Goal: Find contact information: Find contact information

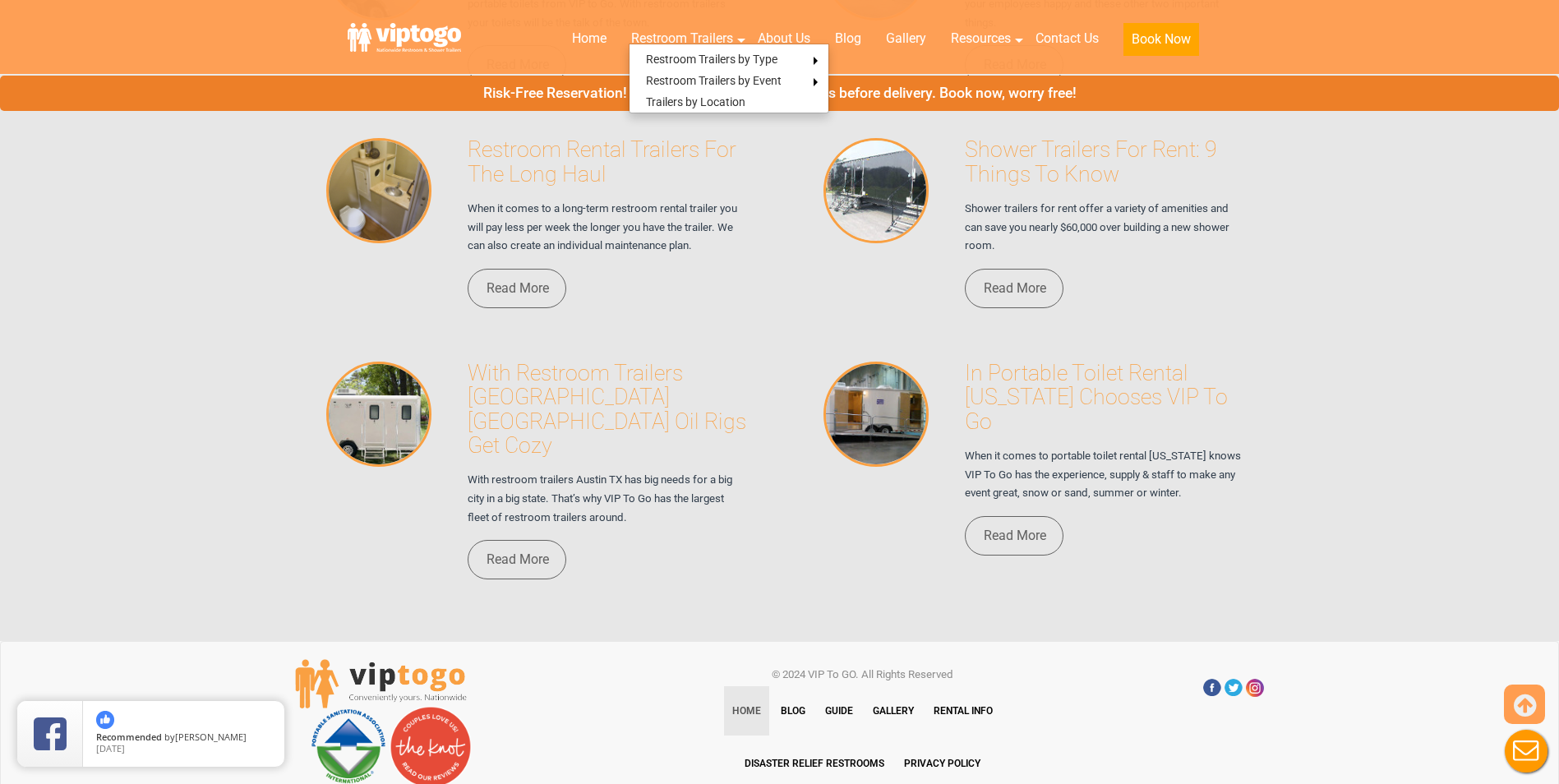
scroll to position [11248, 0]
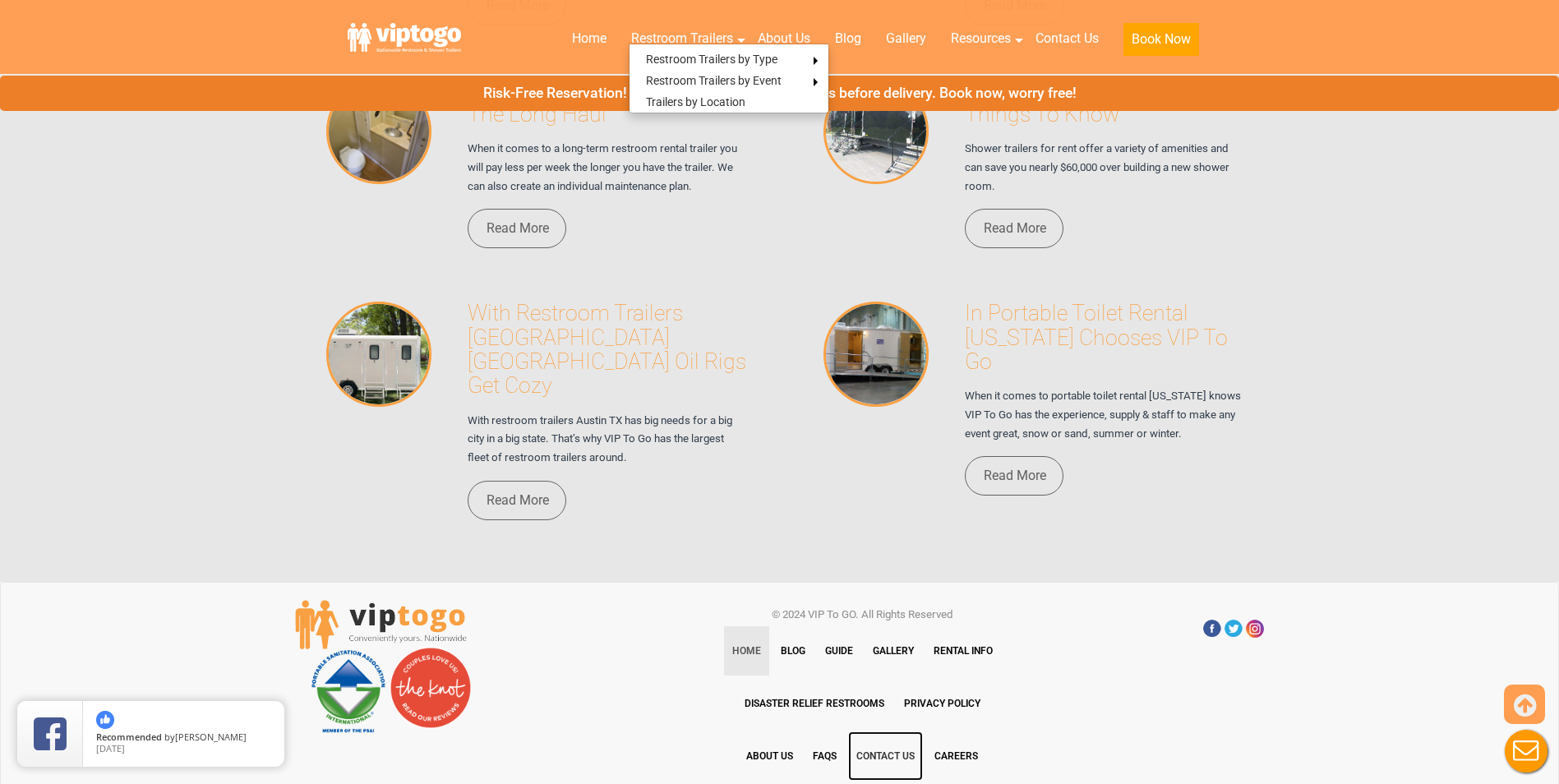
click at [883, 731] on link "Contact Us" at bounding box center [885, 756] width 75 height 50
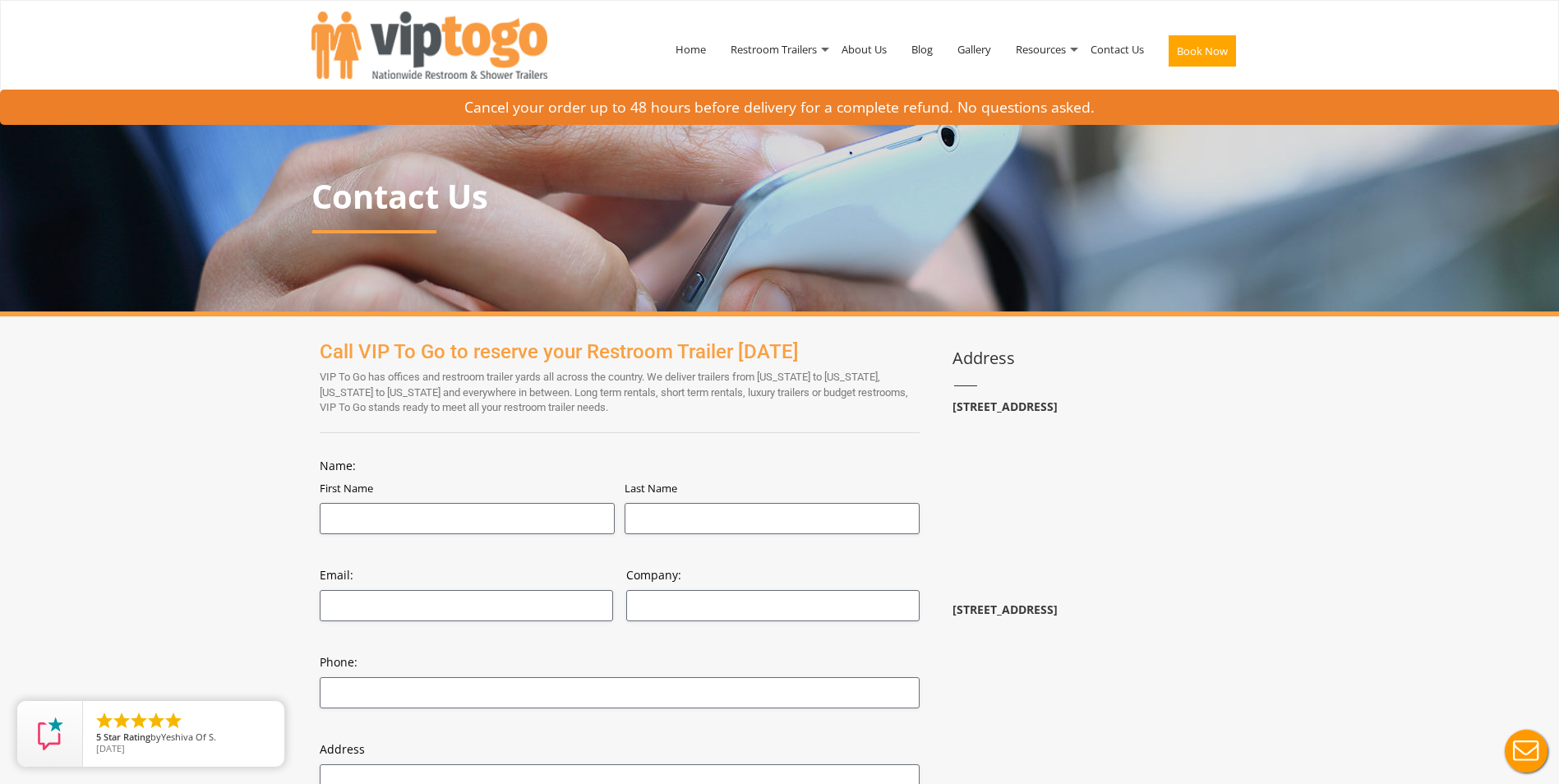
drag, startPoint x: 1050, startPoint y: 404, endPoint x: 1103, endPoint y: 407, distance: 53.1
click at [1058, 407] on b "21 Van Natta Dr, Ringwood, NJ 07456" at bounding box center [1005, 407] width 105 height 16
drag, startPoint x: 1103, startPoint y: 407, endPoint x: 1093, endPoint y: 408, distance: 10.0
copy b "Ringwood"
